Goal: Task Accomplishment & Management: Manage account settings

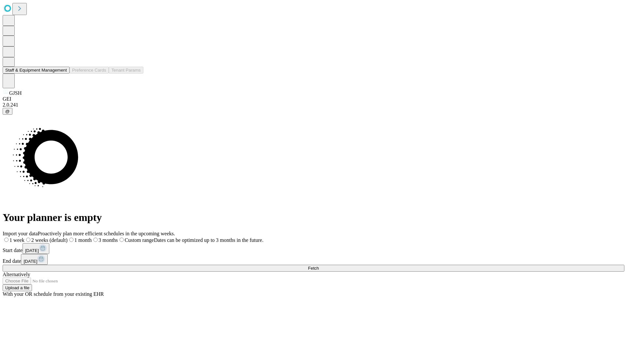
click at [61, 73] on button "Staff & Equipment Management" at bounding box center [36, 70] width 67 height 7
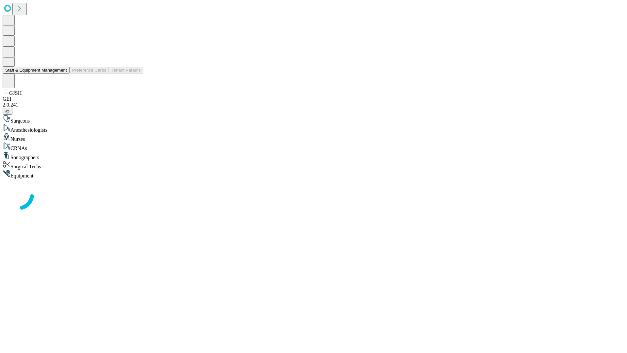
click at [61, 73] on button "Staff & Equipment Management" at bounding box center [36, 70] width 67 height 7
